Goal: Task Accomplishment & Management: Manage account settings

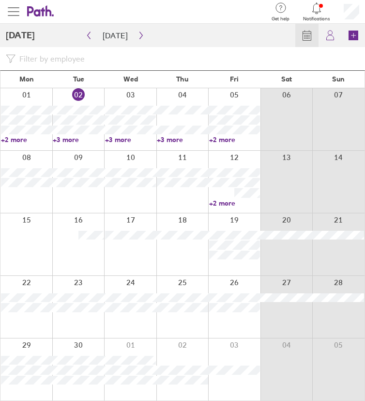
click at [13, 15] on span "button" at bounding box center [14, 12] width 12 height 12
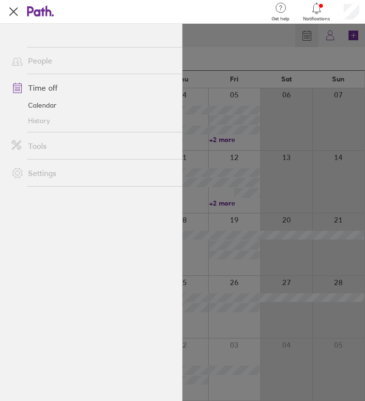
click at [13, 13] on span "button" at bounding box center [13, 11] width 9 height 9
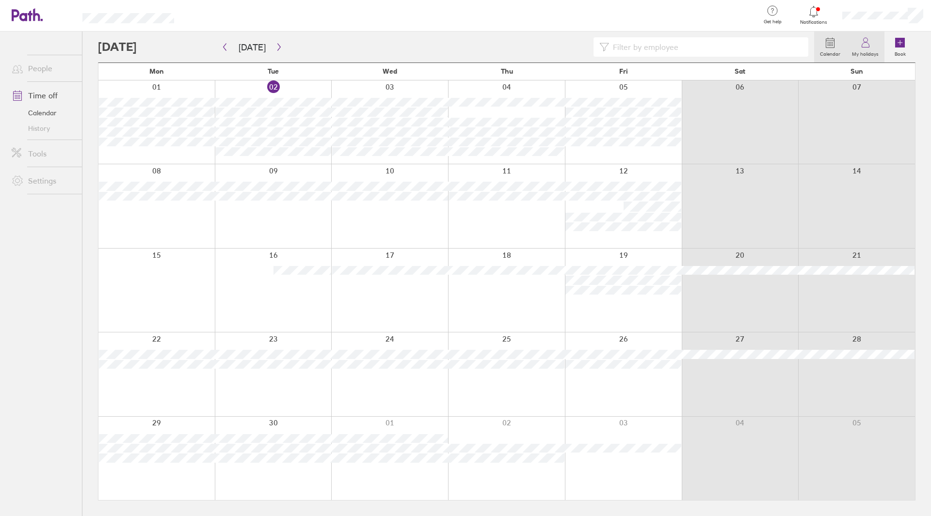
click at [365, 39] on icon at bounding box center [865, 43] width 12 height 12
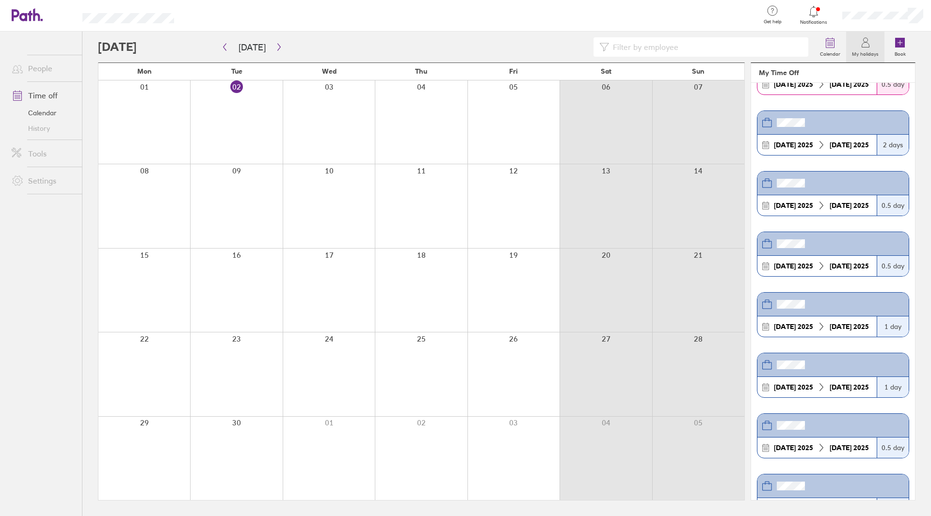
scroll to position [582, 0]
